Goal: Transaction & Acquisition: Purchase product/service

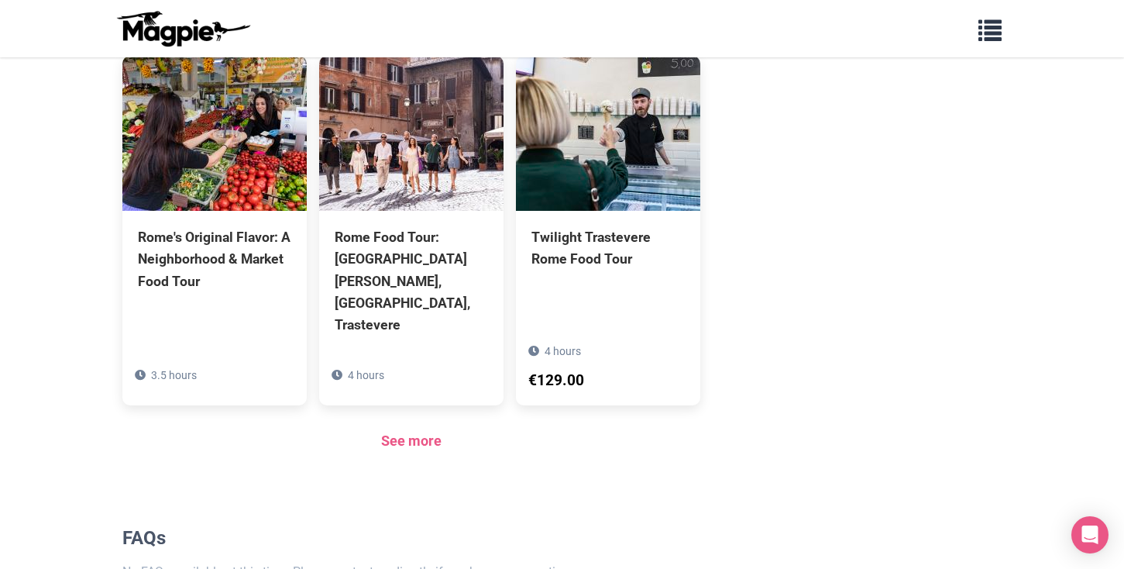
scroll to position [1168, 0]
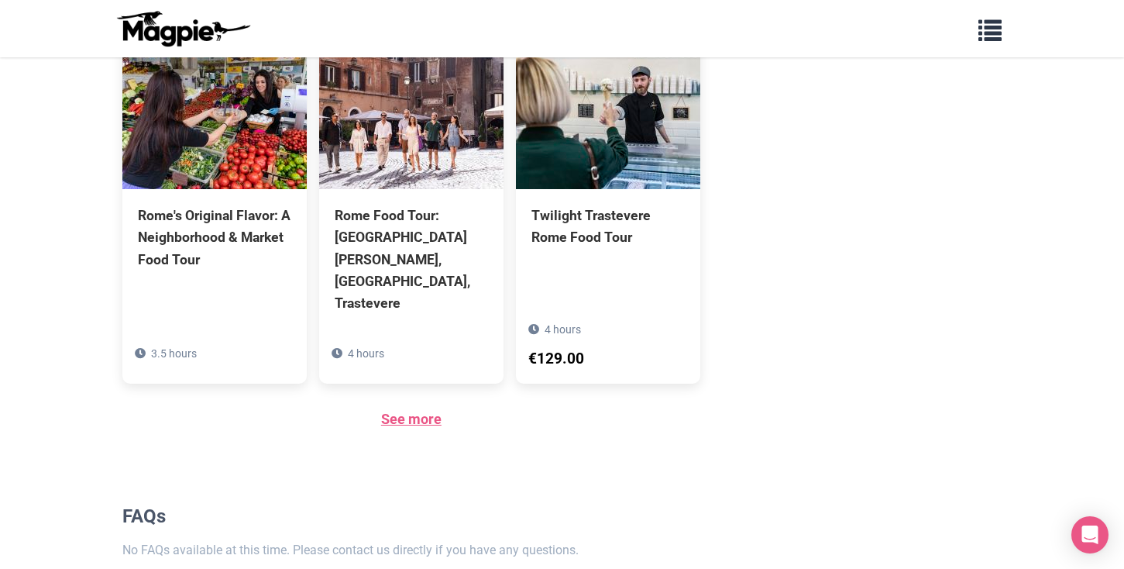
click at [408, 411] on link "See more" at bounding box center [411, 419] width 60 height 16
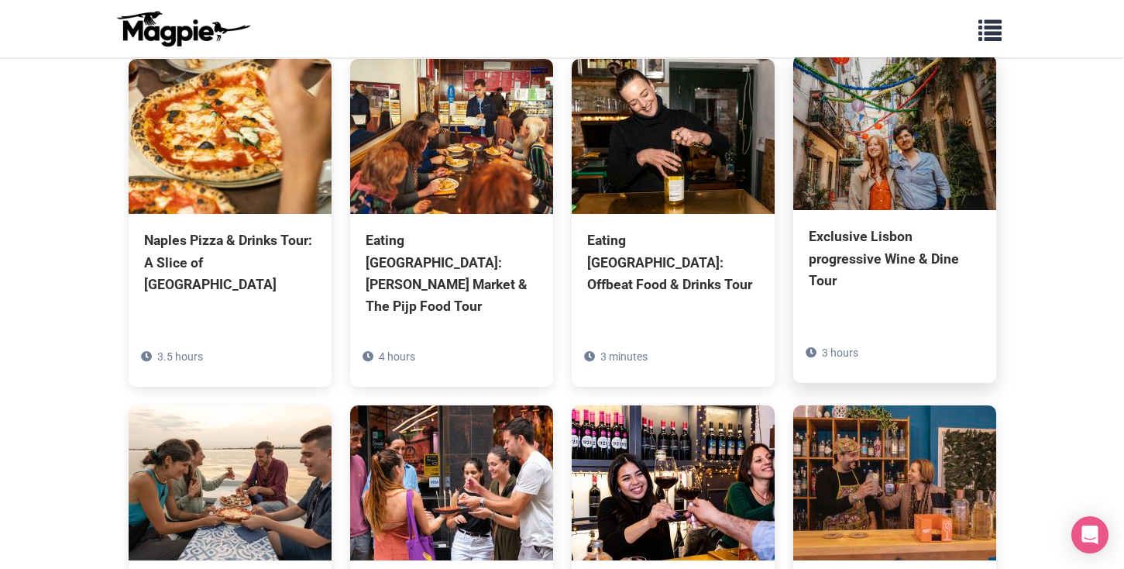
scroll to position [3590, 0]
